Goal: Use online tool/utility: Use online tool/utility

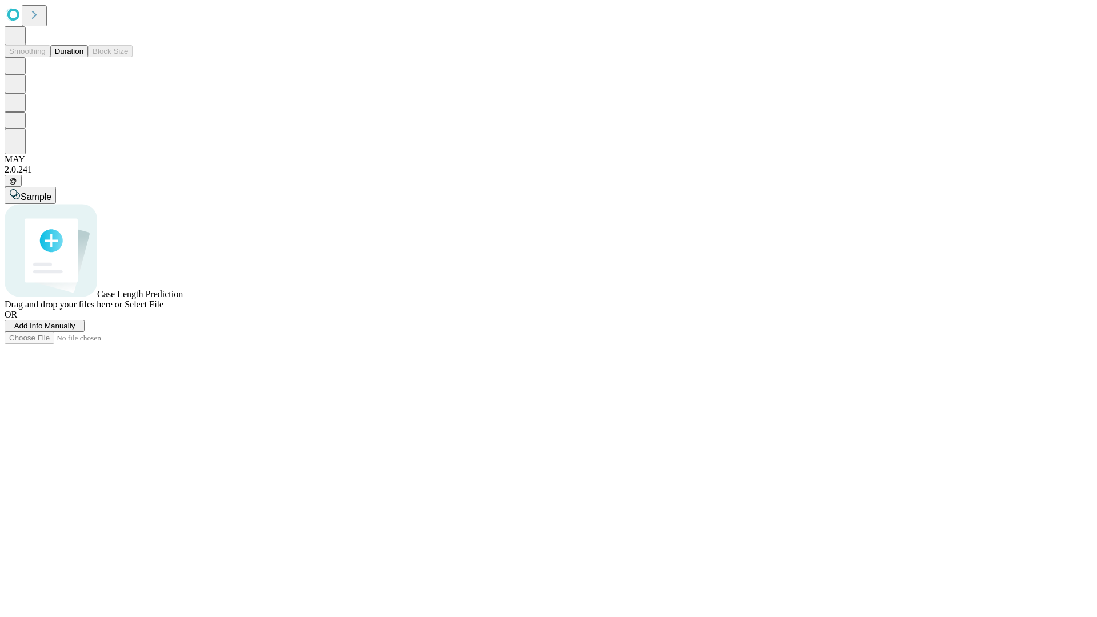
click at [83, 57] on button "Duration" at bounding box center [69, 51] width 38 height 12
click at [163, 309] on span "Select File" at bounding box center [144, 304] width 39 height 10
